Goal: Task Accomplishment & Management: Use online tool/utility

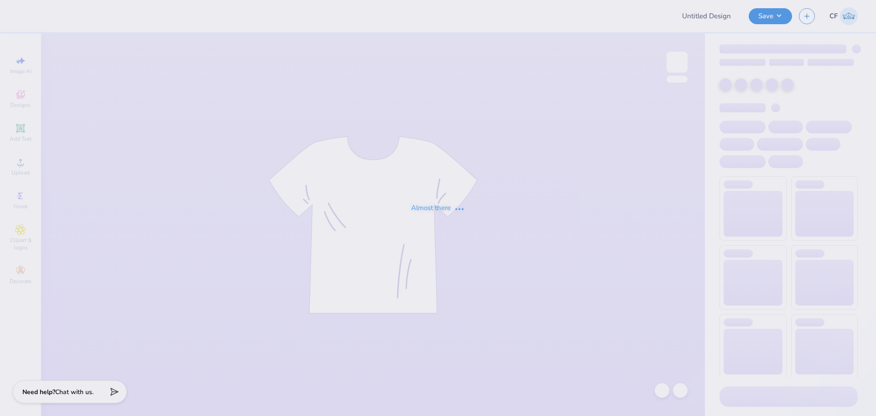
type input "Homecoming and Gameday Tri Delt"
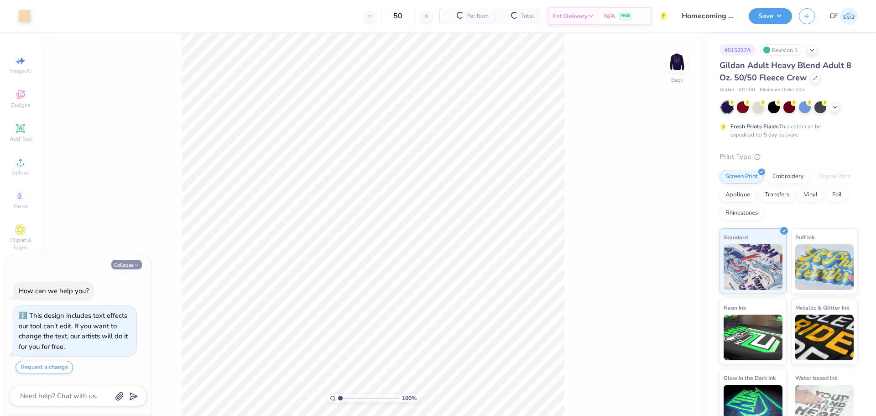
click at [132, 265] on button "Collapse" at bounding box center [126, 265] width 31 height 10
type textarea "x"
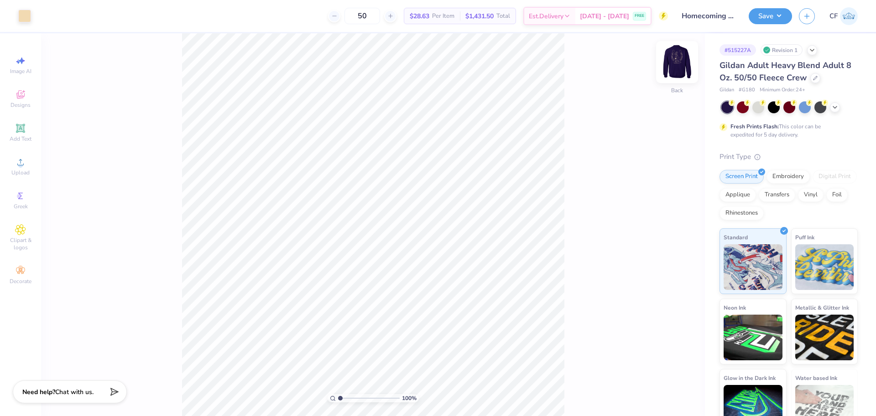
click at [674, 60] on img at bounding box center [677, 62] width 37 height 37
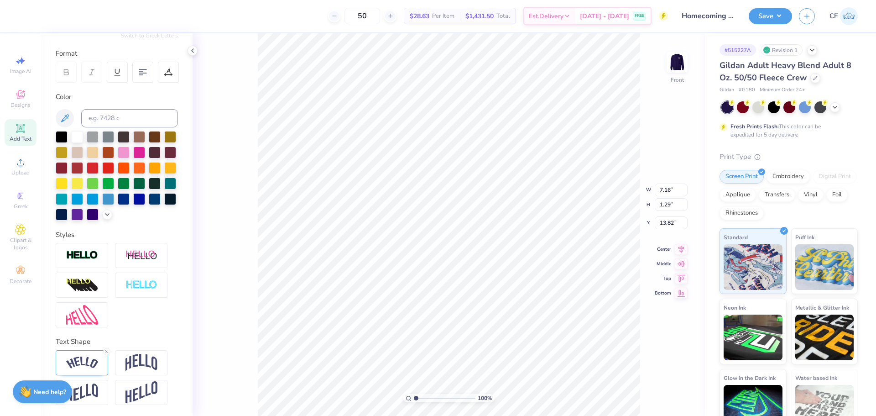
scroll to position [131, 0]
click at [84, 358] on img at bounding box center [82, 362] width 32 height 12
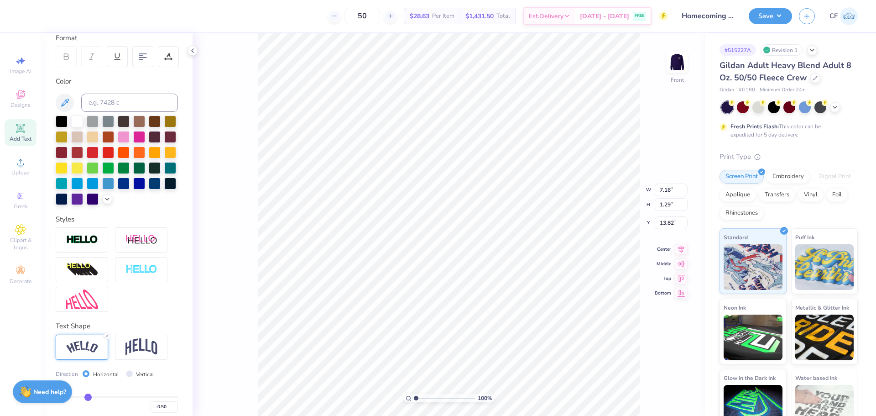
scroll to position [176, 0]
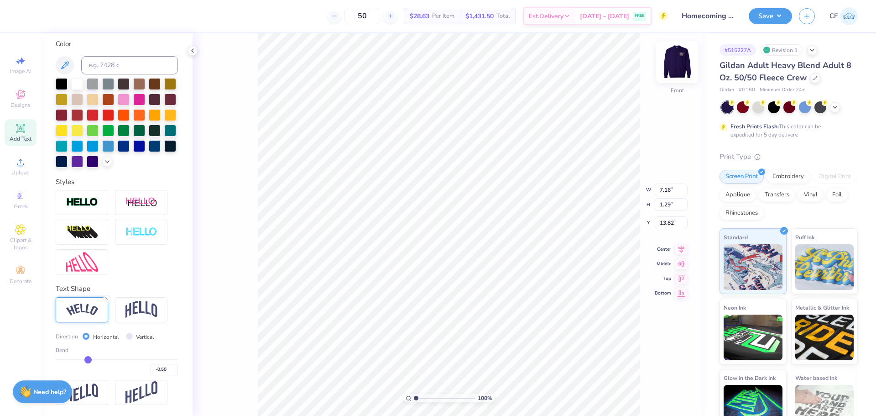
click at [671, 66] on img at bounding box center [677, 62] width 37 height 37
click at [671, 122] on div "100 % Front W 7.16 7.16 " H 1.29 1.29 " Y 13.82 13.82 " Center Middle Top Bottom" at bounding box center [449, 224] width 513 height 382
click at [675, 60] on img at bounding box center [677, 62] width 37 height 37
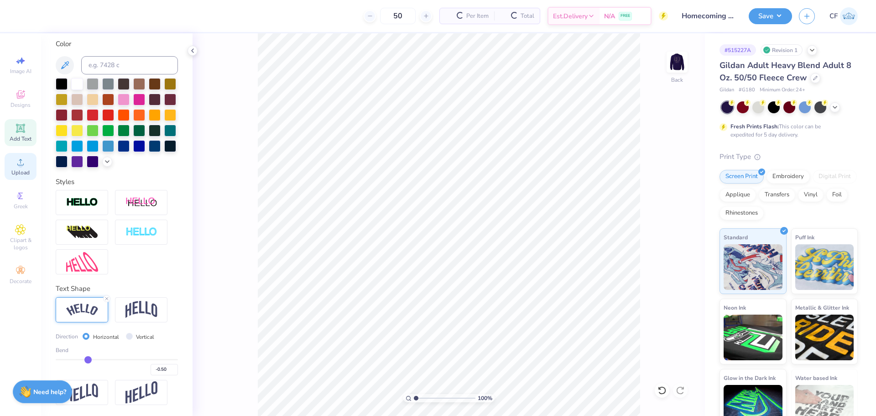
click at [9, 174] on div "Upload" at bounding box center [21, 166] width 32 height 27
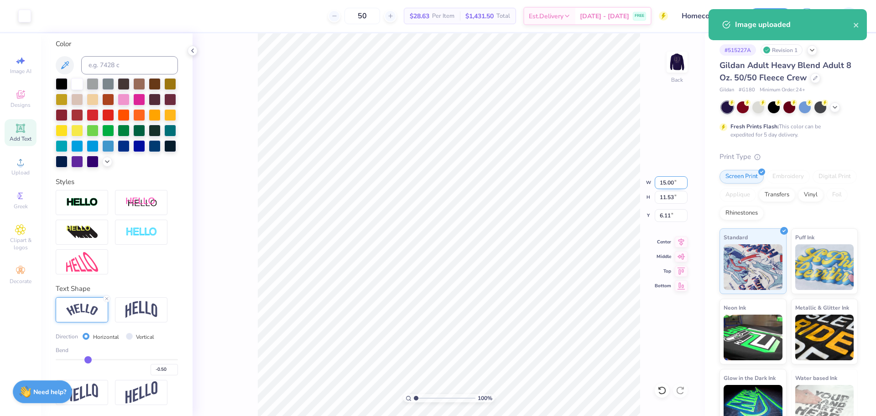
click at [661, 183] on input "15.00" at bounding box center [671, 182] width 33 height 13
type input "3.50"
type input "2.69"
type input "10.53"
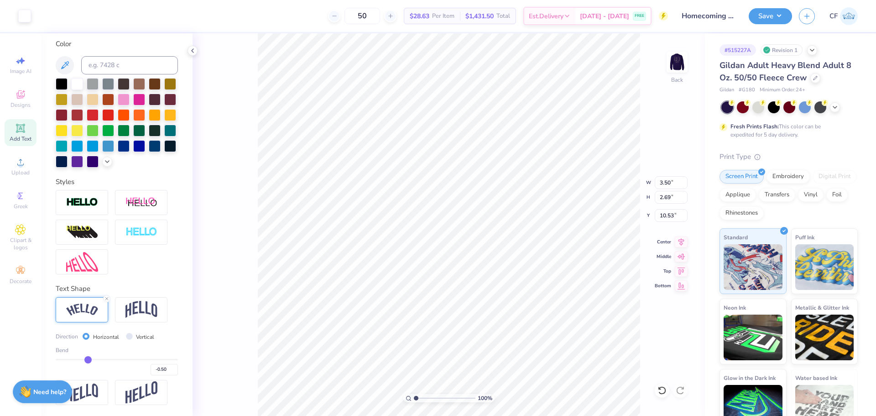
type input "3.00"
click at [664, 182] on input "3.50" at bounding box center [671, 182] width 33 height 13
type input "4.00"
type input "3.07"
type input "2.81"
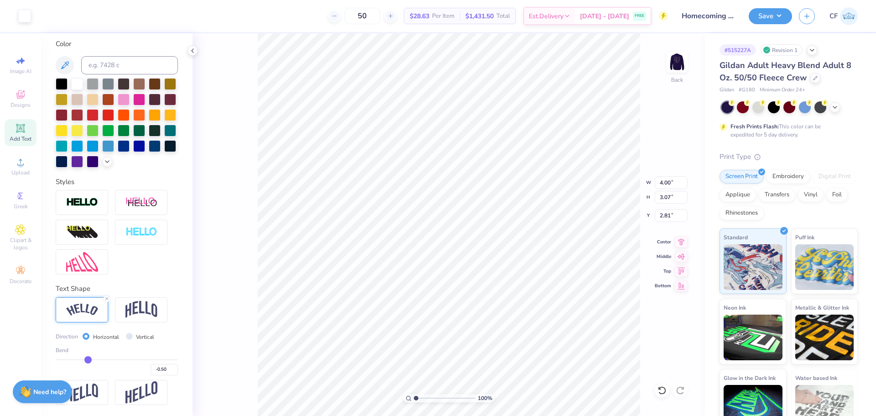
type input "3.00"
click at [672, 72] on img at bounding box center [677, 62] width 37 height 37
click at [23, 171] on span "Upload" at bounding box center [20, 172] width 18 height 7
type input "4.47"
type input "5.51"
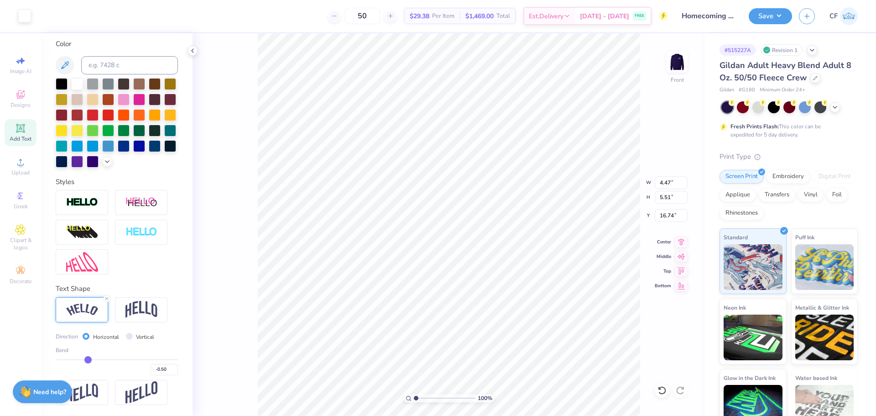
type input "16.74"
type input "2.38"
click at [424, 402] on input "range" at bounding box center [445, 398] width 62 height 8
type input "0.19"
type input "0.17"
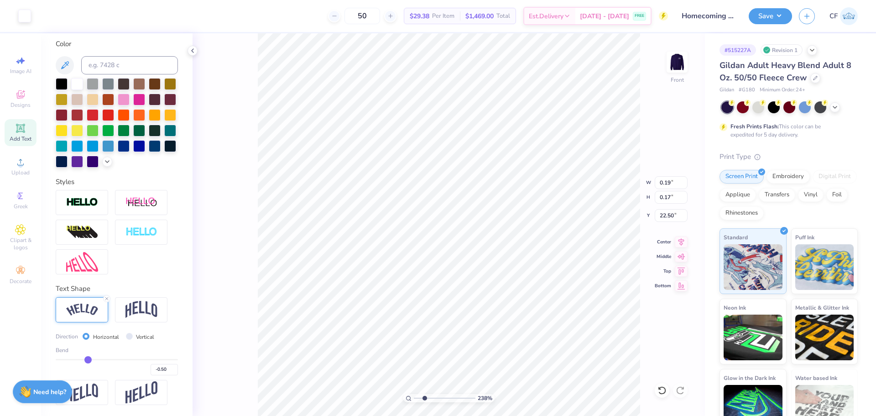
type input "22.50"
click at [482, 314] on li "Group" at bounding box center [492, 316] width 72 height 18
drag, startPoint x: 423, startPoint y: 398, endPoint x: 406, endPoint y: 393, distance: 16.9
type input "1"
click at [414, 394] on input "range" at bounding box center [445, 398] width 62 height 8
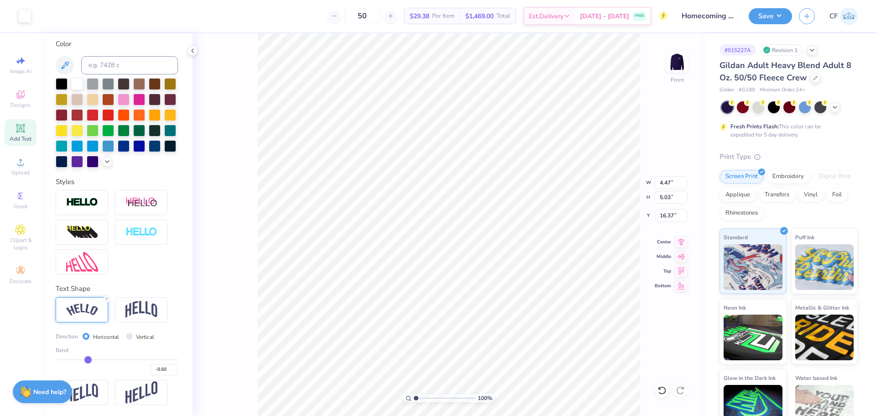
type input "4.47"
type input "5.03"
type input "16.37"
click at [670, 178] on input "4.47" at bounding box center [671, 182] width 33 height 13
type input "10.00"
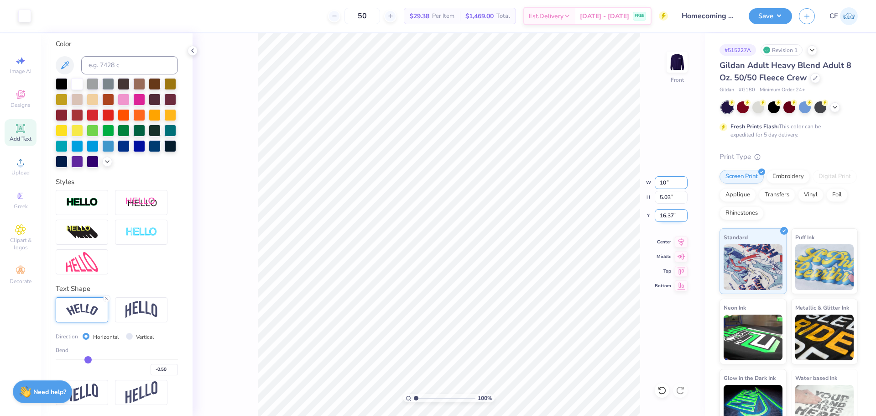
type input "11.26"
type input "3.00"
click at [679, 242] on icon at bounding box center [681, 240] width 13 height 11
click at [670, 213] on input "13.25" at bounding box center [671, 215] width 33 height 13
type input "3.00"
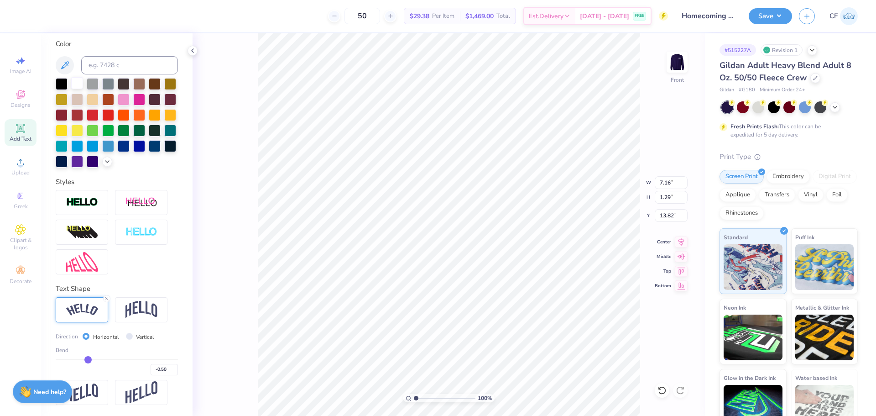
click at [75, 77] on div at bounding box center [77, 83] width 12 height 12
click at [674, 66] on img at bounding box center [677, 62] width 37 height 37
click at [762, 15] on button "Save" at bounding box center [770, 15] width 43 height 16
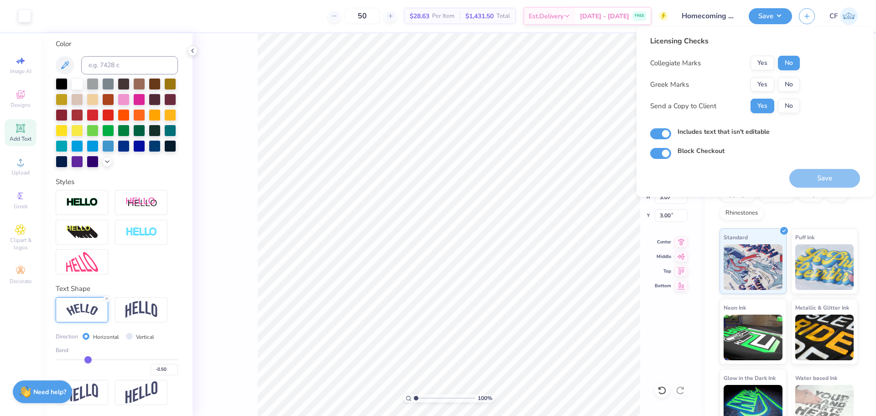
click at [766, 80] on button "Yes" at bounding box center [763, 84] width 24 height 15
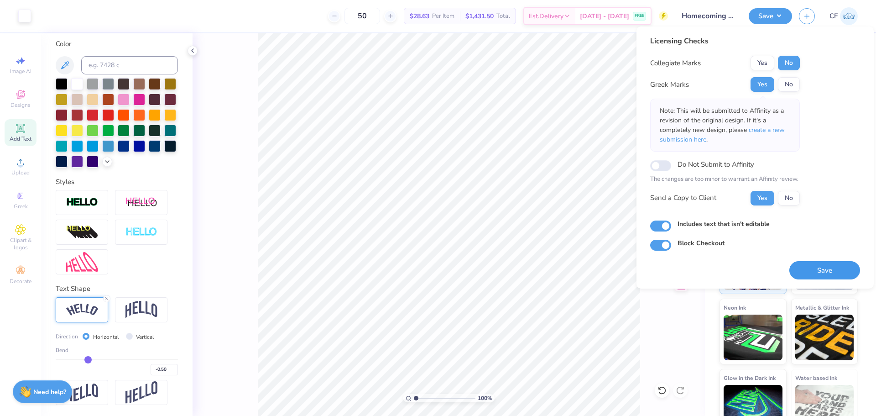
click at [806, 267] on button "Save" at bounding box center [825, 270] width 71 height 19
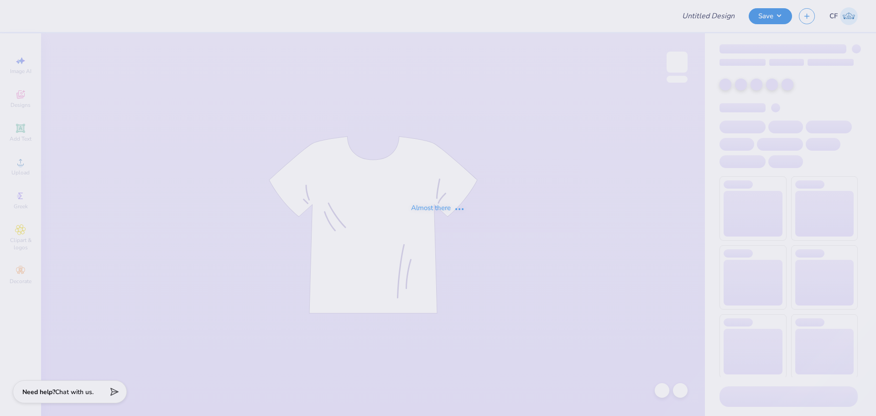
type input "[PERSON_NAME] : [GEOGRAPHIC_DATA]"
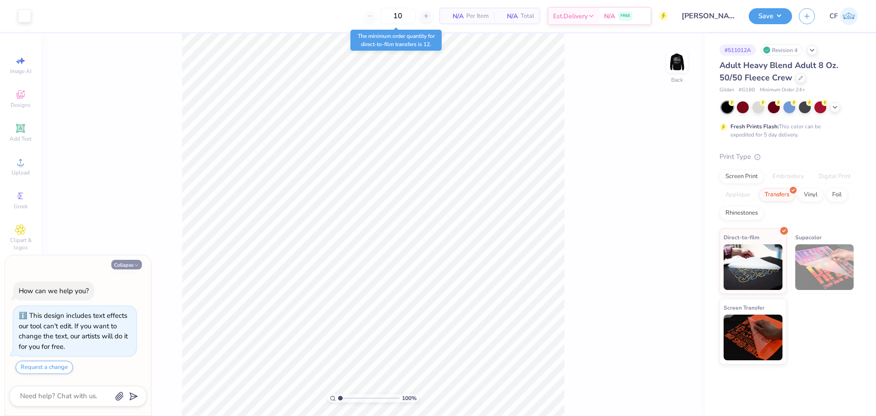
click at [125, 266] on button "Collapse" at bounding box center [126, 265] width 31 height 10
type textarea "x"
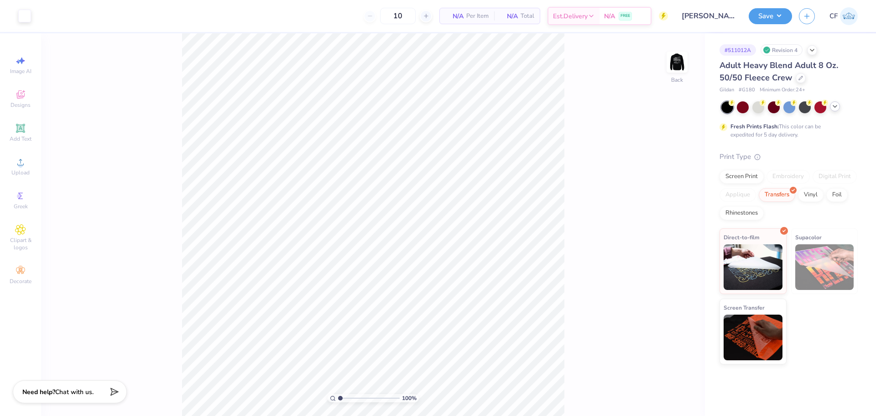
click at [835, 110] on icon at bounding box center [835, 106] width 7 height 7
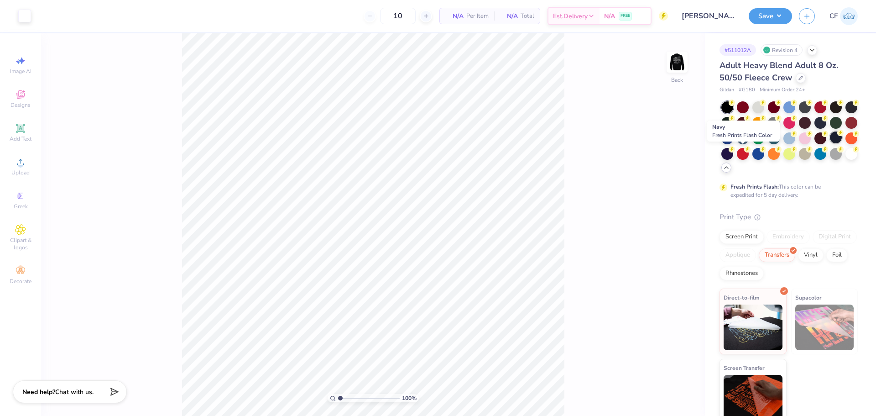
click at [830, 143] on div at bounding box center [836, 137] width 12 height 12
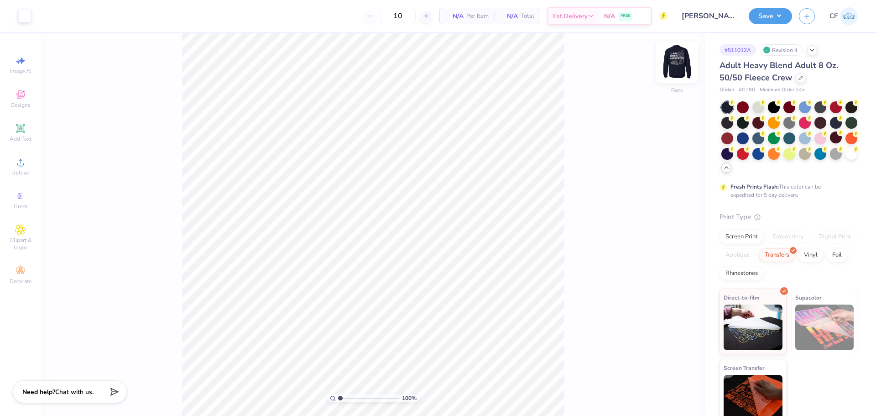
click at [680, 54] on img at bounding box center [677, 62] width 37 height 37
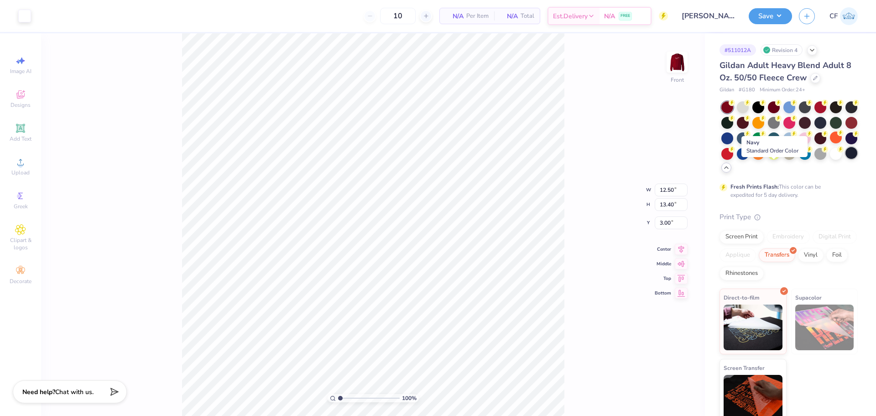
click at [846, 159] on div at bounding box center [852, 153] width 12 height 12
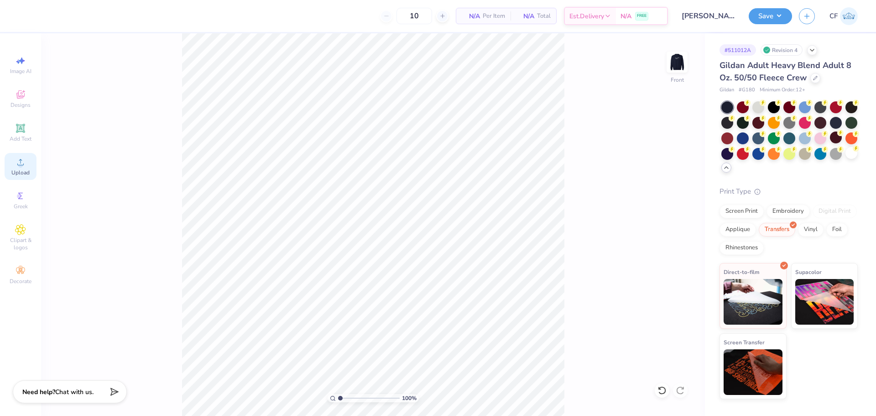
click at [8, 165] on div "Upload" at bounding box center [21, 166] width 32 height 27
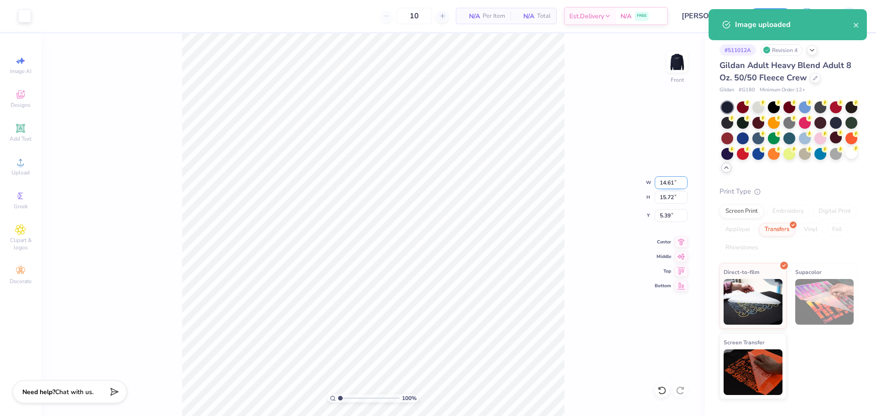
click at [670, 181] on input "14.61" at bounding box center [671, 182] width 33 height 13
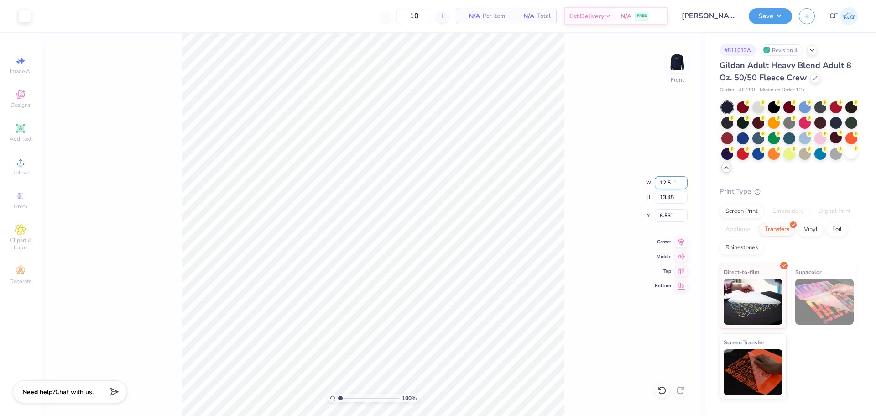
type input "12.50"
type input "13.45"
click at [666, 218] on input "6.53" at bounding box center [671, 215] width 33 height 13
type input "3.00"
click at [679, 74] on img at bounding box center [677, 62] width 37 height 37
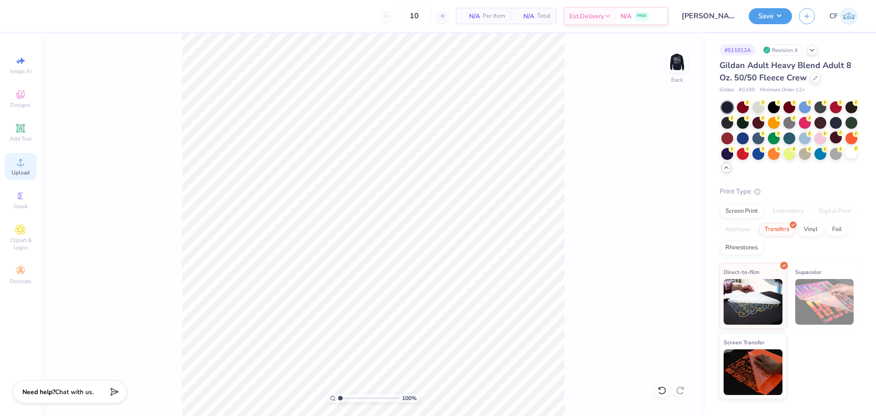
click at [31, 163] on div "Upload" at bounding box center [21, 166] width 32 height 27
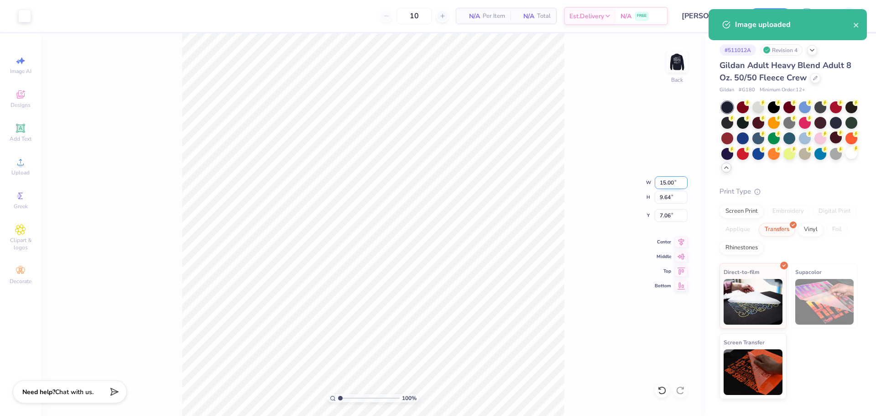
click at [670, 185] on input "15.00" at bounding box center [671, 182] width 33 height 13
type input "3.50"
type input "2.25"
type input "10.75"
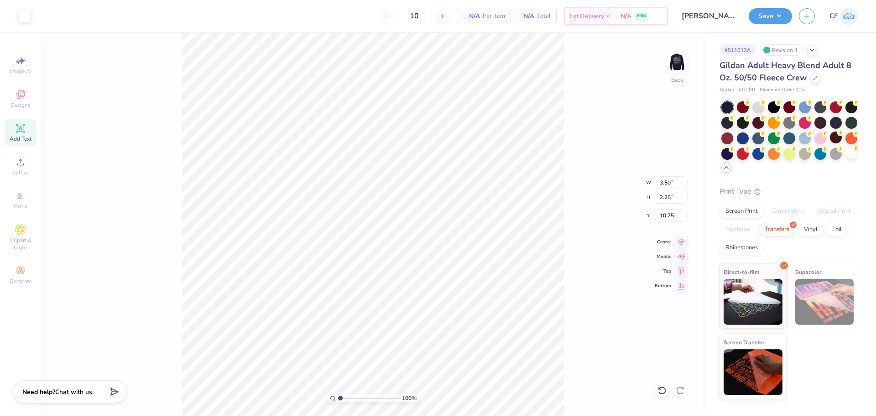
click at [23, 133] on icon at bounding box center [20, 128] width 11 height 11
type input "5.89"
type input "1.71"
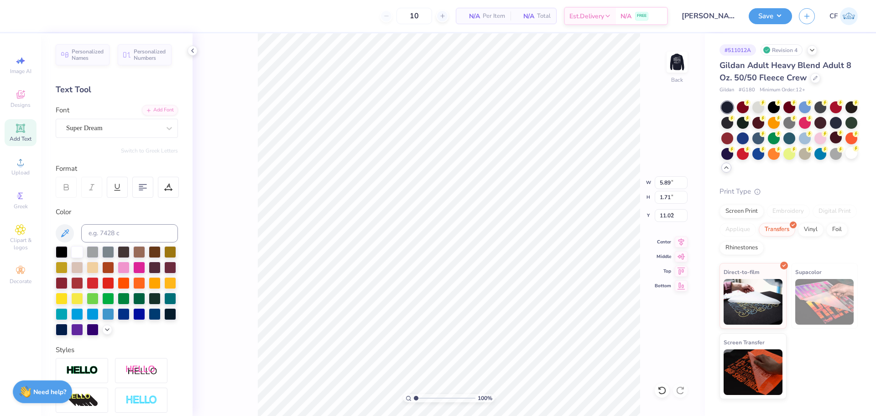
type input "5.17"
click at [157, 111] on div "Add Font" at bounding box center [160, 109] width 36 height 10
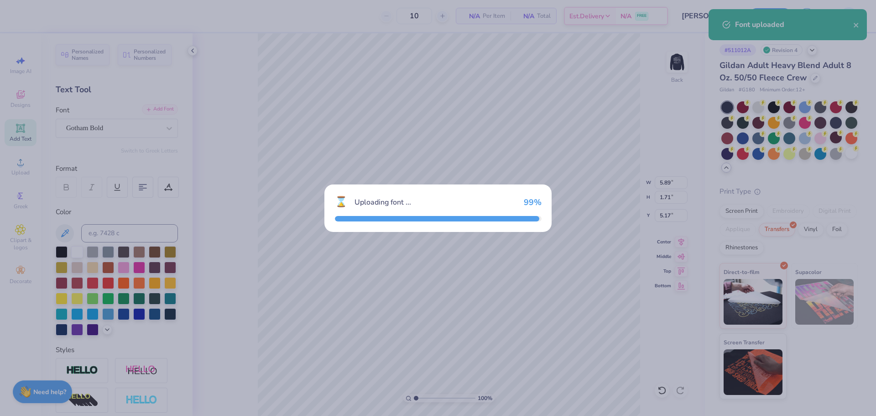
type input "6.40"
type input "1.70"
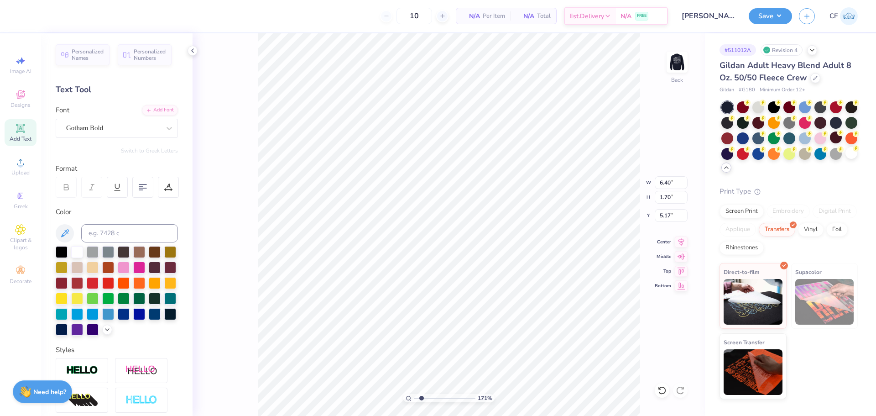
drag, startPoint x: 418, startPoint y: 396, endPoint x: 422, endPoint y: 399, distance: 5.2
type input "1.93"
click at [422, 399] on input "range" at bounding box center [445, 398] width 62 height 8
click at [670, 182] on input "6.40" at bounding box center [671, 182] width 33 height 13
type input "3.50"
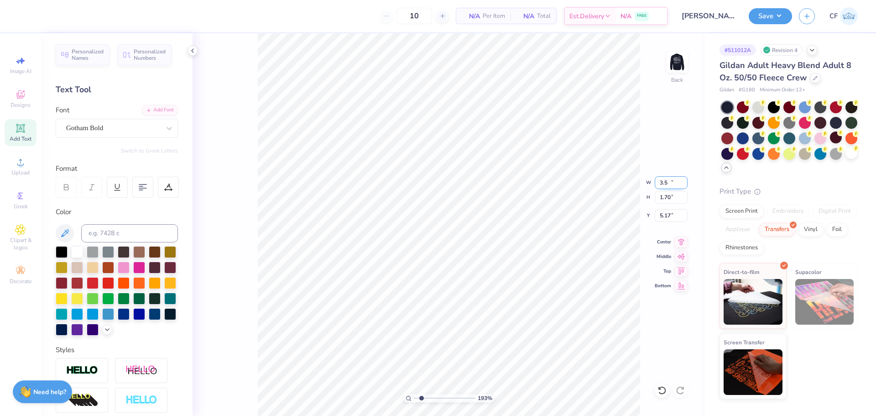
type input "0.93"
type input "5.56"
type textarea "820"
type input "9.49"
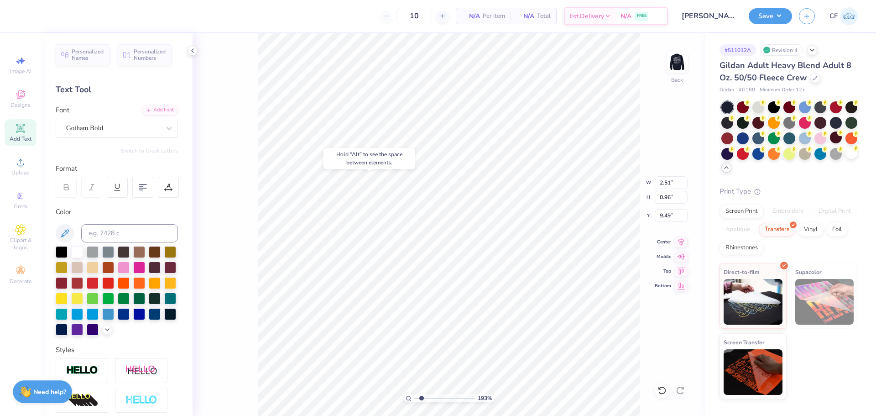
type input "3.50"
type input "2.25"
type input "10.75"
type input "2.51"
type input "0.96"
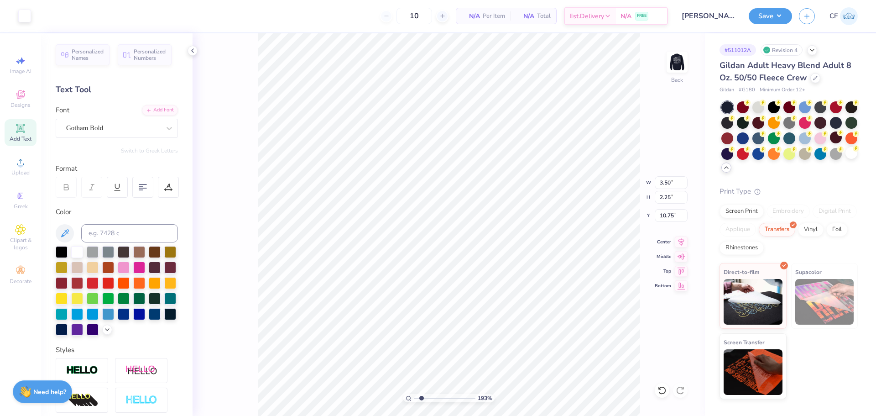
type input "9.49"
click at [635, 180] on div "193 % Back W 2.51 2.51 " H 0.96 0.96 " Y 9.49 9.49 " Center Middle Top Bottom" at bounding box center [449, 224] width 513 height 382
drag, startPoint x: 673, startPoint y: 182, endPoint x: 645, endPoint y: 182, distance: 27.4
click at [646, 182] on div "193 % Back W 2.51 2.51 " H 0.96 0.96 " Y 9.49 9.49 " Center Middle Top Bottom" at bounding box center [449, 224] width 513 height 382
click at [665, 181] on input "2.51" at bounding box center [671, 182] width 33 height 13
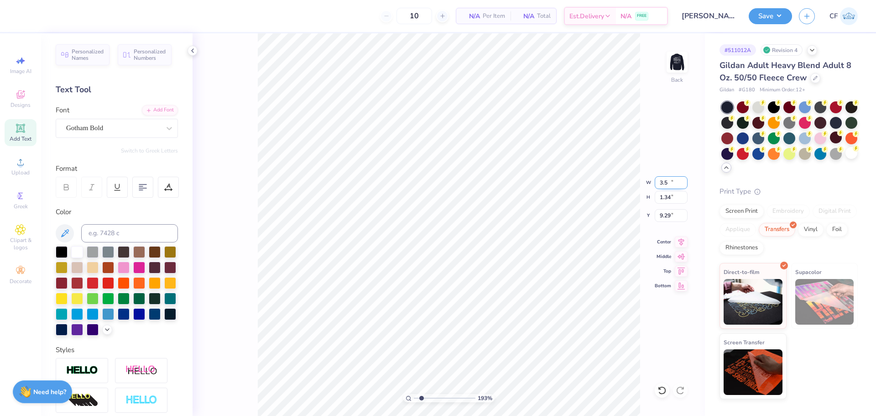
type input "3.50"
type input "1.34"
type input "9.29"
click at [161, 129] on div at bounding box center [169, 128] width 16 height 16
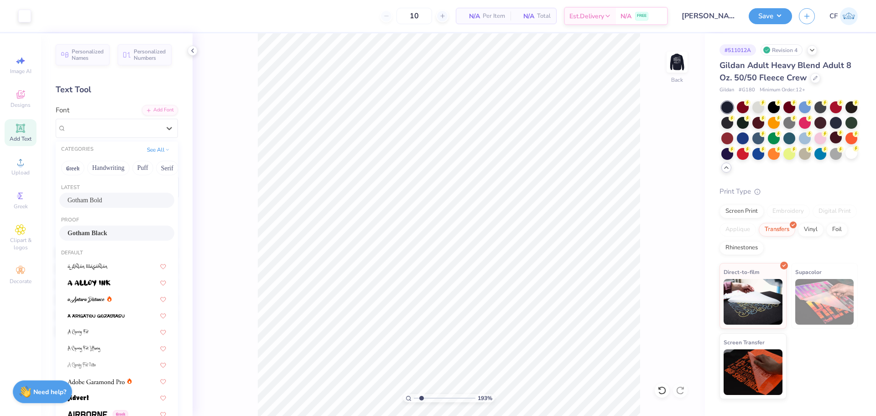
drag, startPoint x: 115, startPoint y: 228, endPoint x: 123, endPoint y: 227, distance: 7.3
click at [115, 228] on div "Gotham Black" at bounding box center [116, 232] width 115 height 15
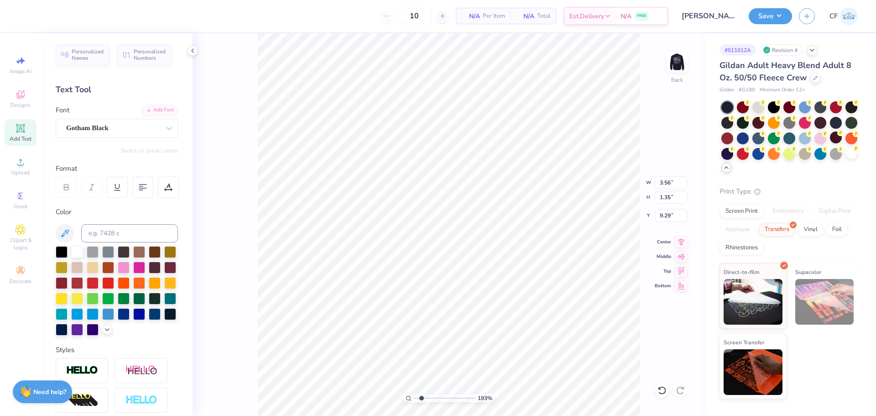
type input "9.11"
click at [671, 184] on input "3.56" at bounding box center [671, 182] width 33 height 13
type input "3.50"
type input "1.33"
type input "9.12"
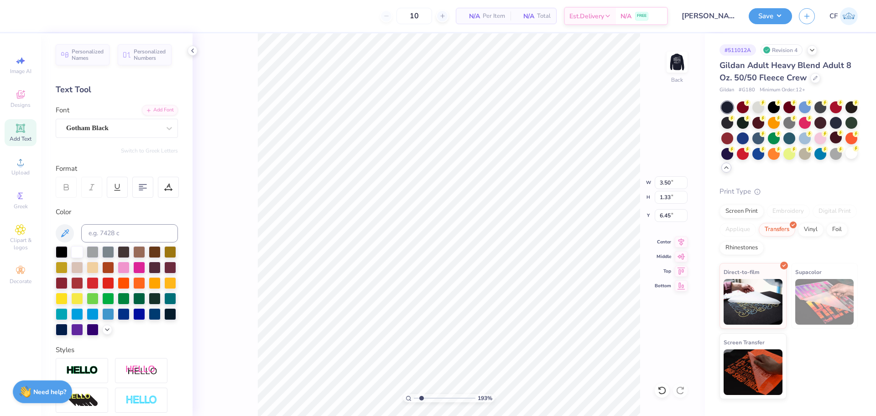
type input "7.98"
type textarea "East U"
click at [664, 178] on input "5.72" at bounding box center [671, 182] width 33 height 13
type input "3.50"
type input "0.80"
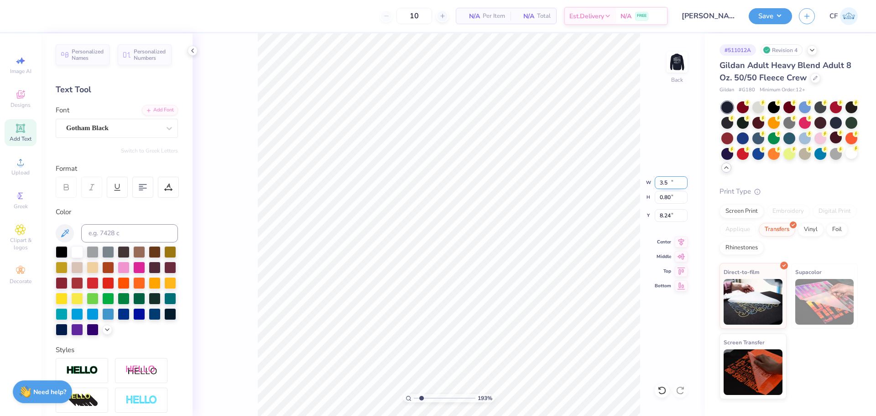
type input "8.24"
type input "7.92"
click at [682, 199] on input "2.26" at bounding box center [671, 197] width 33 height 13
type input "2.25"
click at [682, 198] on input "2.25" at bounding box center [671, 197] width 33 height 13
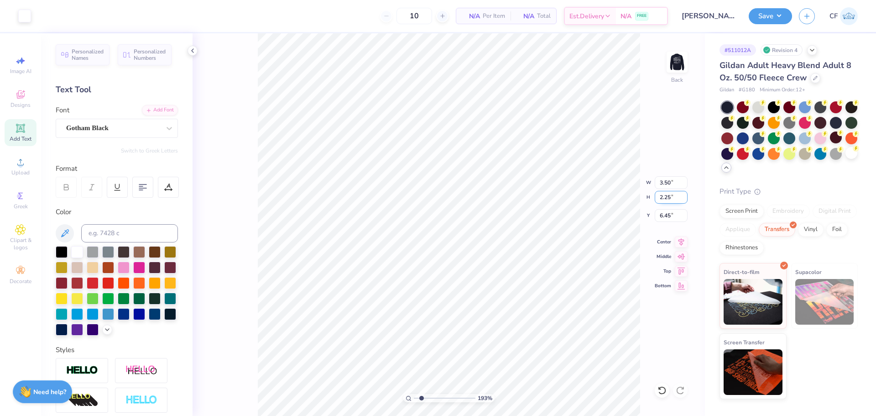
type input "3.47"
type input "6.46"
click at [670, 179] on input "3.47" at bounding box center [671, 182] width 33 height 13
type input "3.50"
type input "2.27"
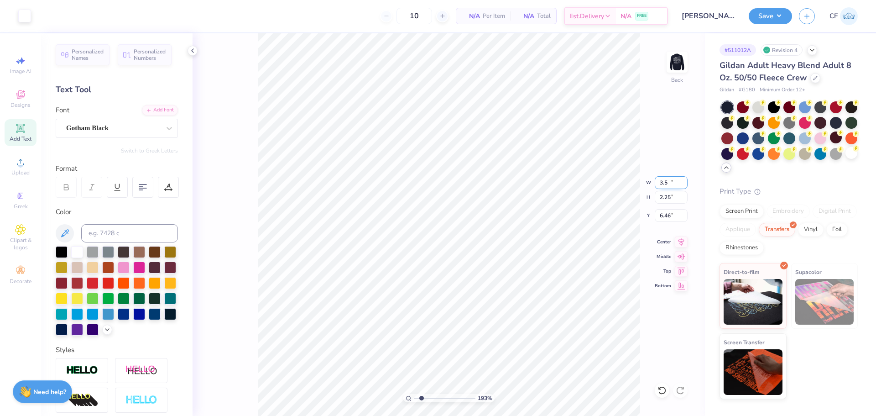
type input "6.45"
click at [438, 262] on li "Group" at bounding box center [446, 266] width 72 height 18
drag, startPoint x: 423, startPoint y: 397, endPoint x: 384, endPoint y: 385, distance: 40.3
type input "1"
click at [414, 394] on input "range" at bounding box center [445, 398] width 62 height 8
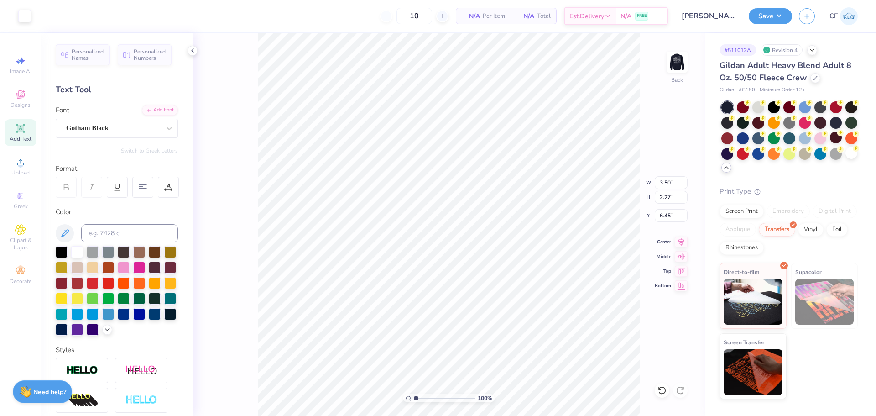
type input "2.25"
type input "10.75"
type input "3.00"
click at [542, 298] on li "Ungroup" at bounding box center [554, 302] width 72 height 18
click at [672, 63] on img at bounding box center [677, 62] width 37 height 37
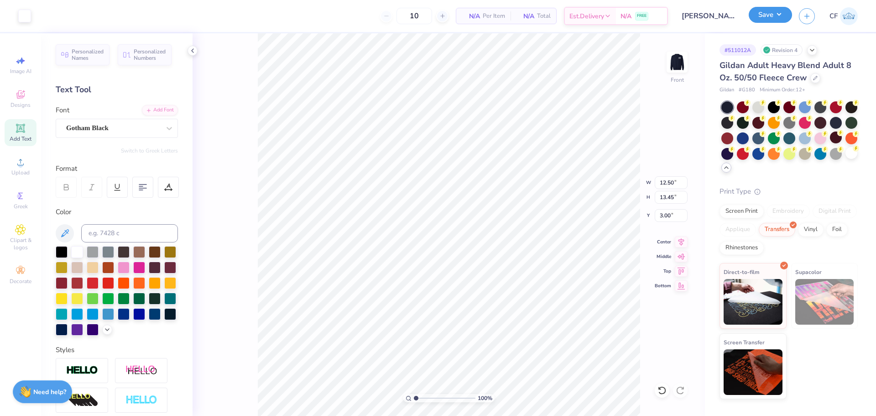
click at [769, 15] on button "Save" at bounding box center [770, 15] width 43 height 16
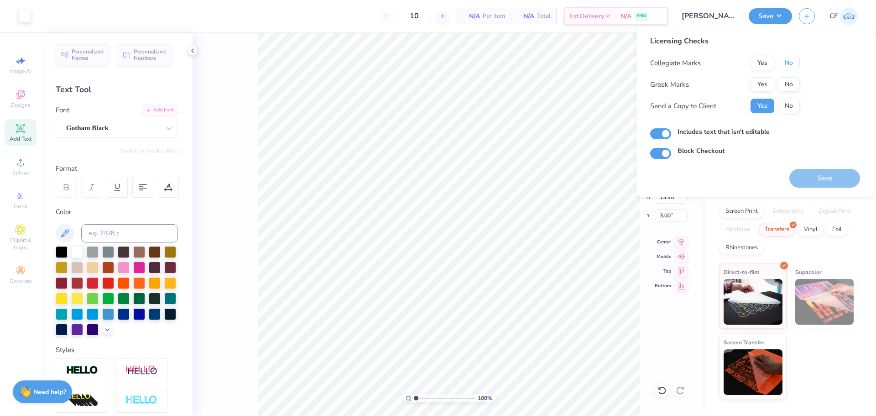
drag, startPoint x: 790, startPoint y: 67, endPoint x: 790, endPoint y: 76, distance: 9.1
click at [790, 67] on button "No" at bounding box center [789, 63] width 22 height 15
click at [789, 85] on button "No" at bounding box center [789, 84] width 22 height 15
click at [805, 173] on button "Save" at bounding box center [825, 178] width 71 height 19
